Goal: Task Accomplishment & Management: Use online tool/utility

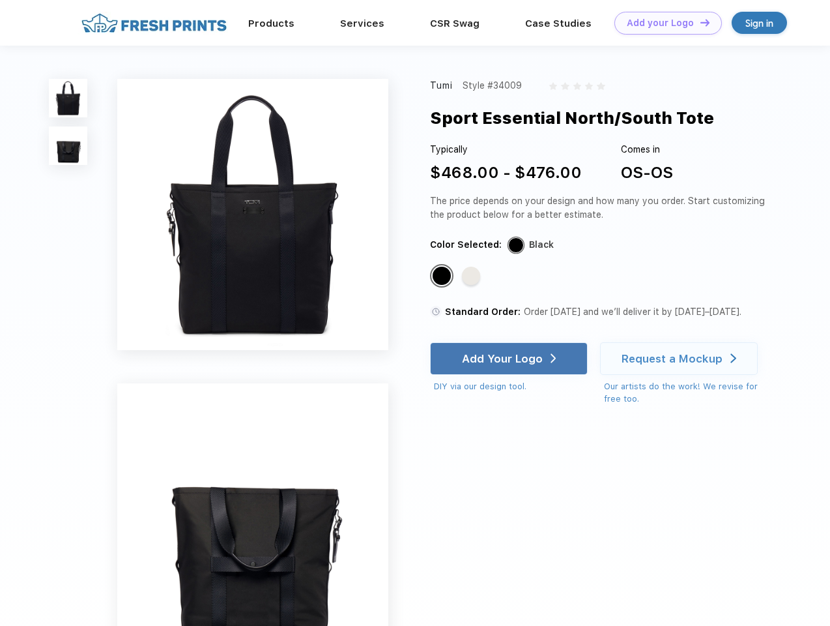
click at [663, 23] on link "Add your Logo Design Tool" at bounding box center [668, 23] width 108 height 23
click at [0, 0] on div "Design Tool" at bounding box center [0, 0] width 0 height 0
click at [699, 22] on link "Add your Logo Design Tool" at bounding box center [668, 23] width 108 height 23
click at [68, 98] on img at bounding box center [68, 98] width 38 height 38
click at [68, 146] on img at bounding box center [68, 145] width 38 height 38
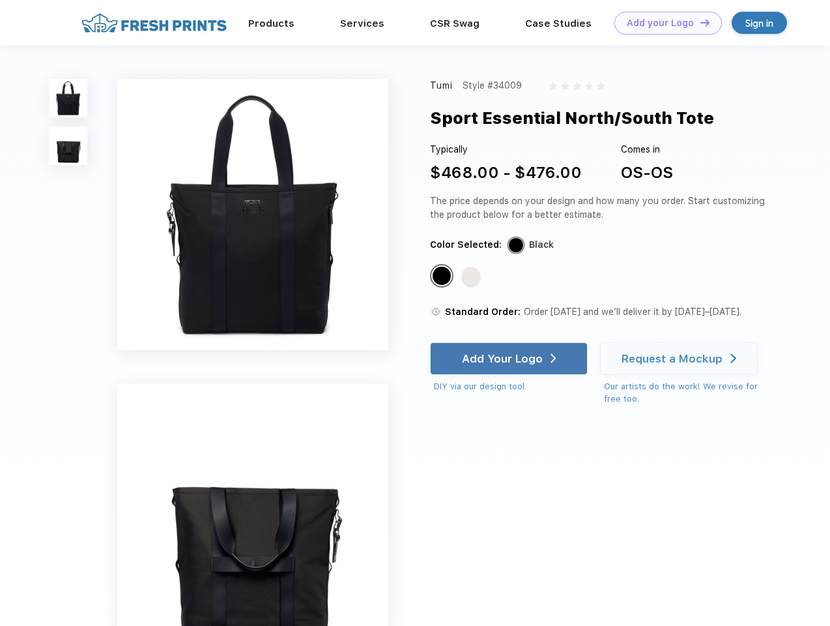
click at [443, 276] on div "Standard Color" at bounding box center [442, 276] width 18 height 18
click at [472, 276] on div "Standard Color" at bounding box center [471, 276] width 18 height 18
click at [510, 358] on div "Add Your Logo" at bounding box center [502, 358] width 81 height 13
click at [681, 358] on div "Request a Mockup" at bounding box center [672, 358] width 101 height 13
